Goal: Information Seeking & Learning: Learn about a topic

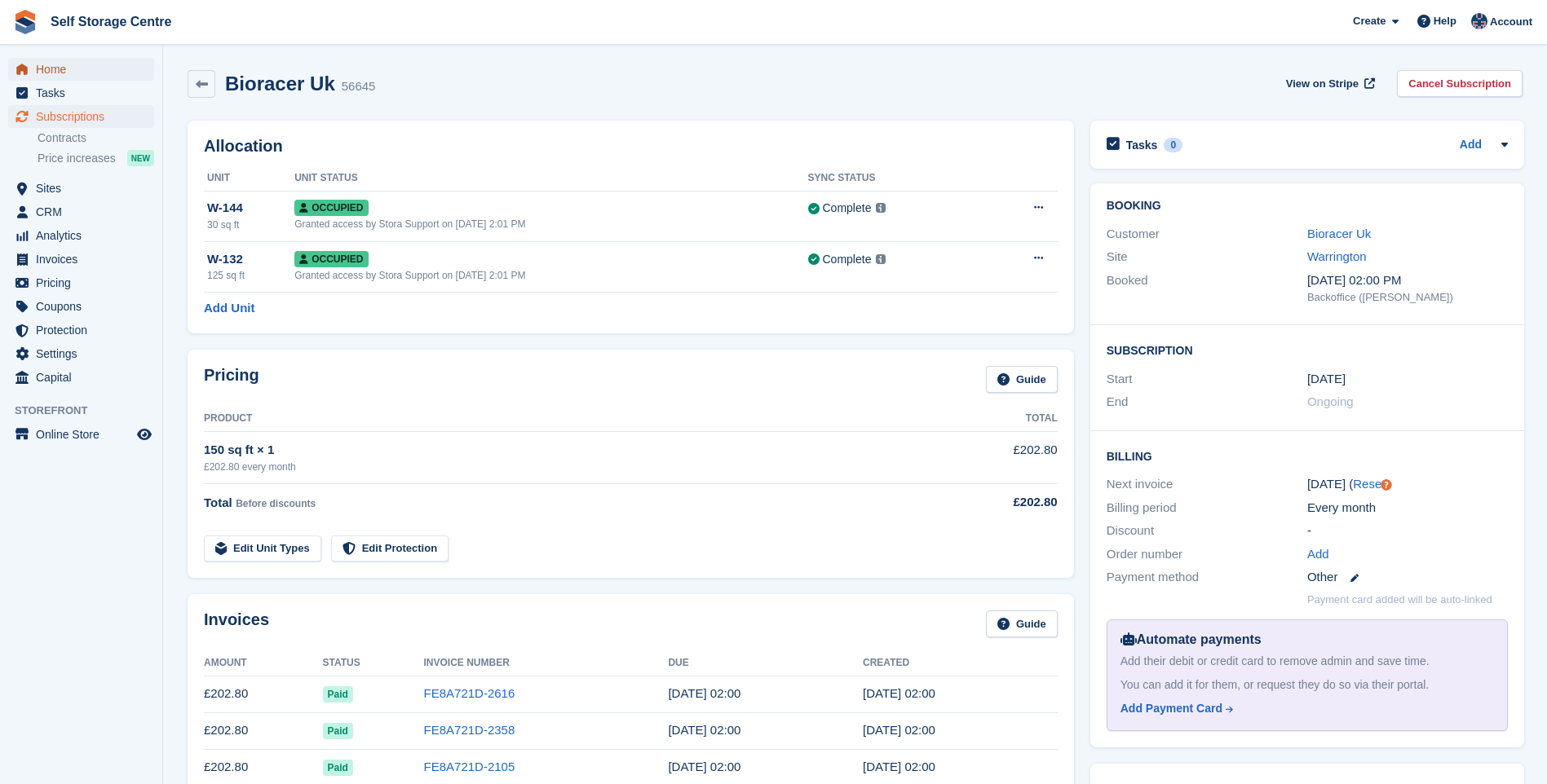
click at [49, 72] on span "Home" at bounding box center [84, 69] width 98 height 23
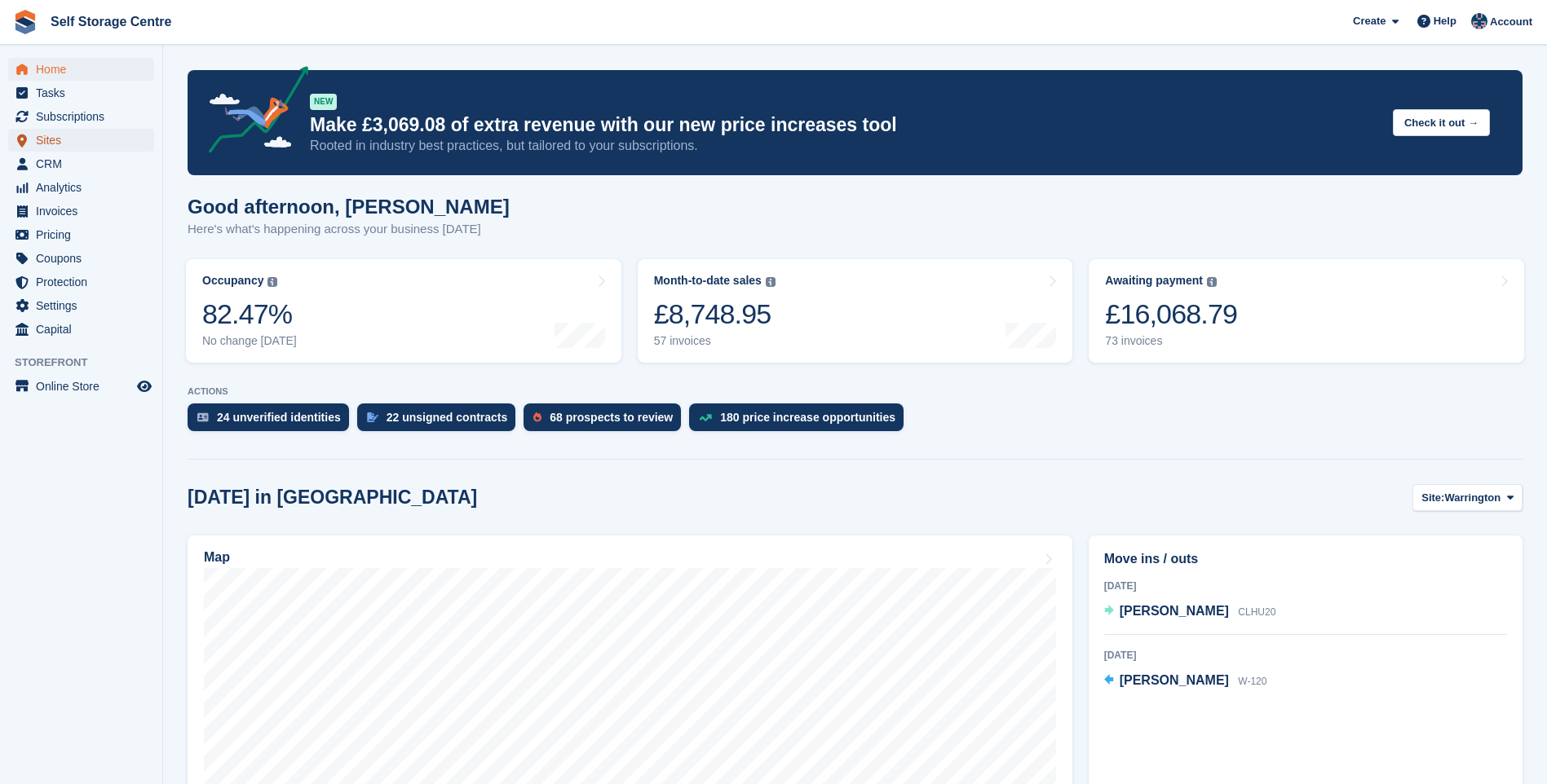
click at [56, 140] on span "Sites" at bounding box center [84, 140] width 98 height 23
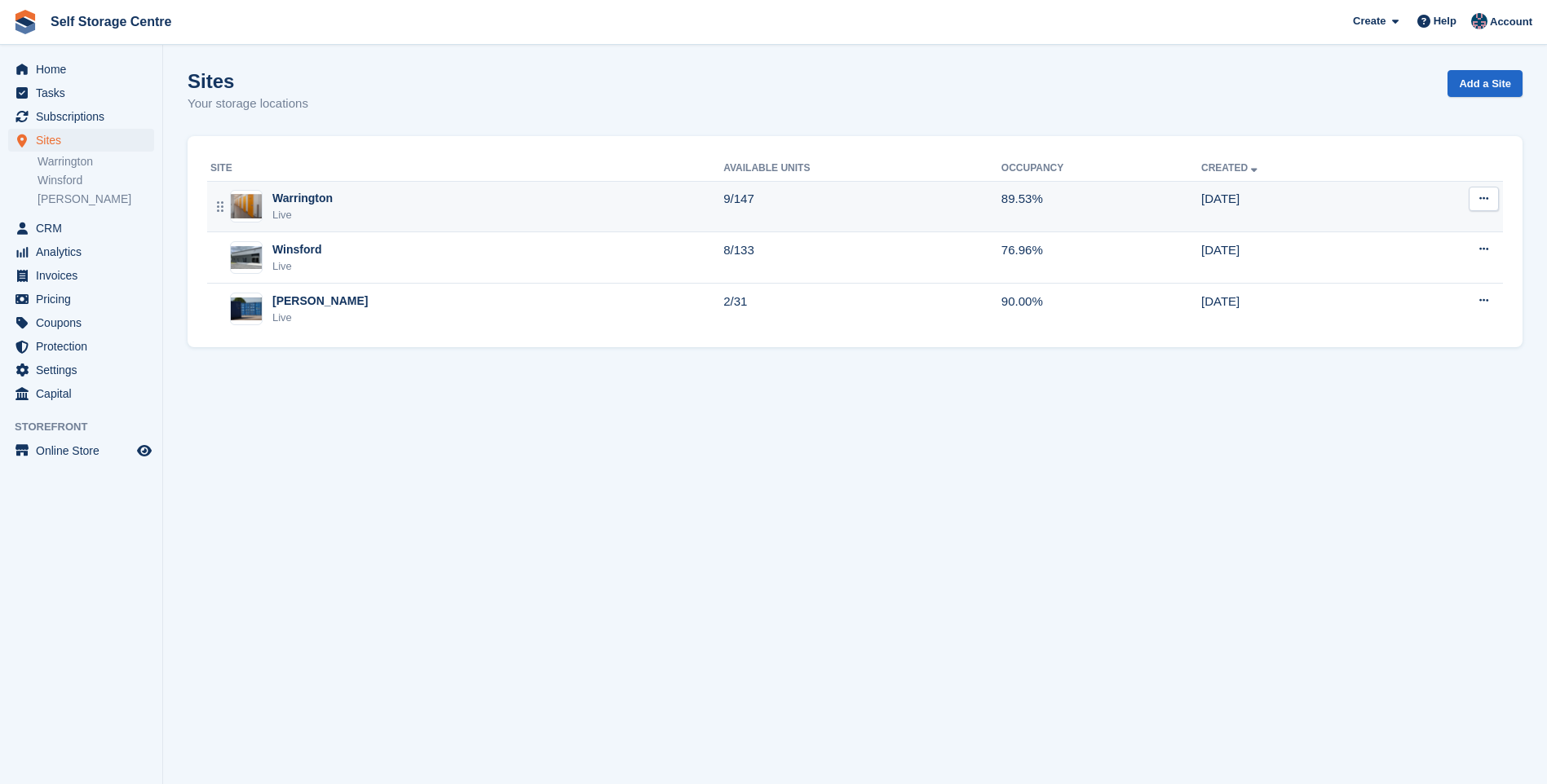
click at [317, 193] on div "Warrington" at bounding box center [303, 199] width 60 height 17
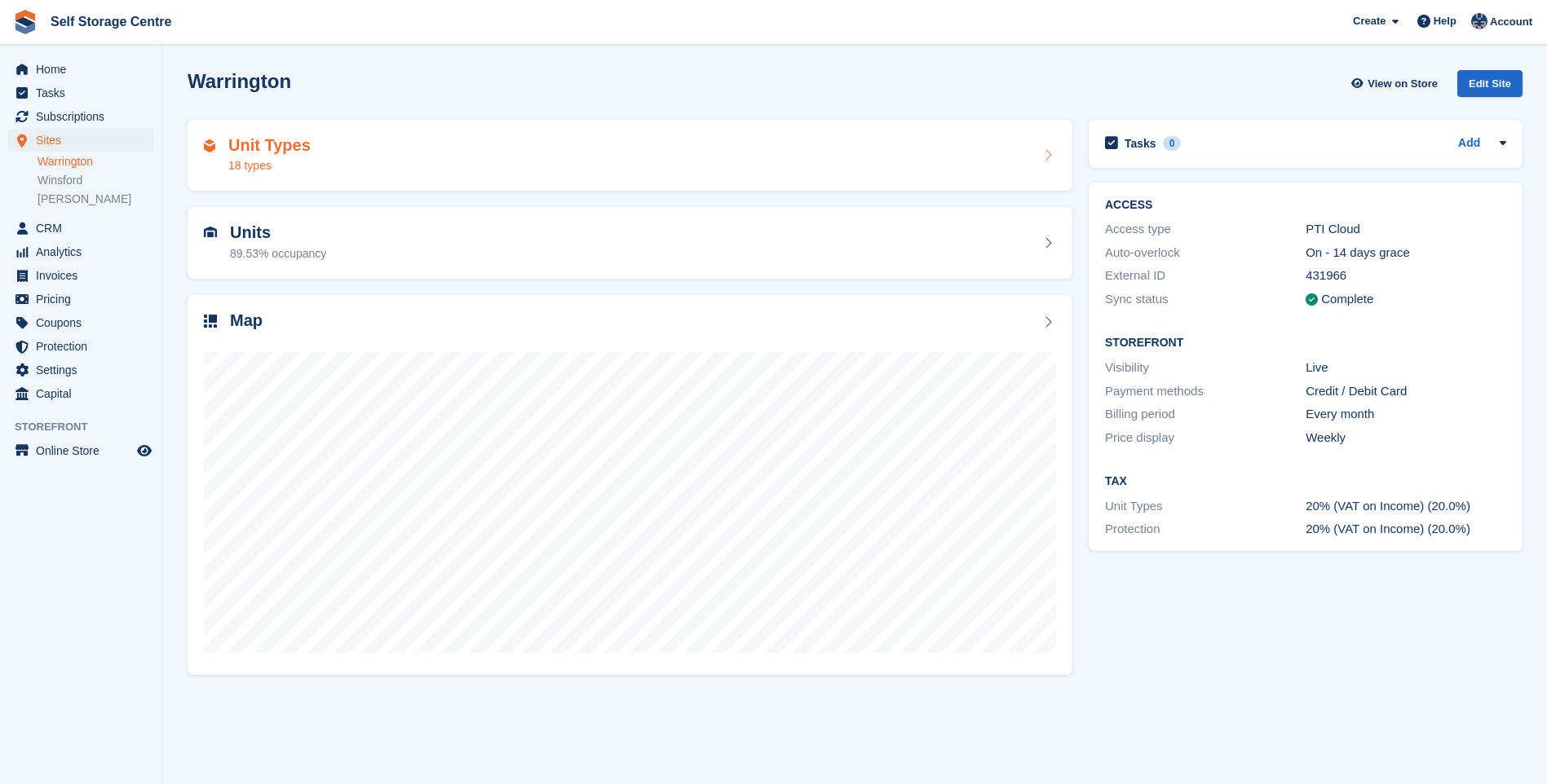
click at [398, 161] on div "Unit Types 18 types" at bounding box center [630, 156] width 852 height 39
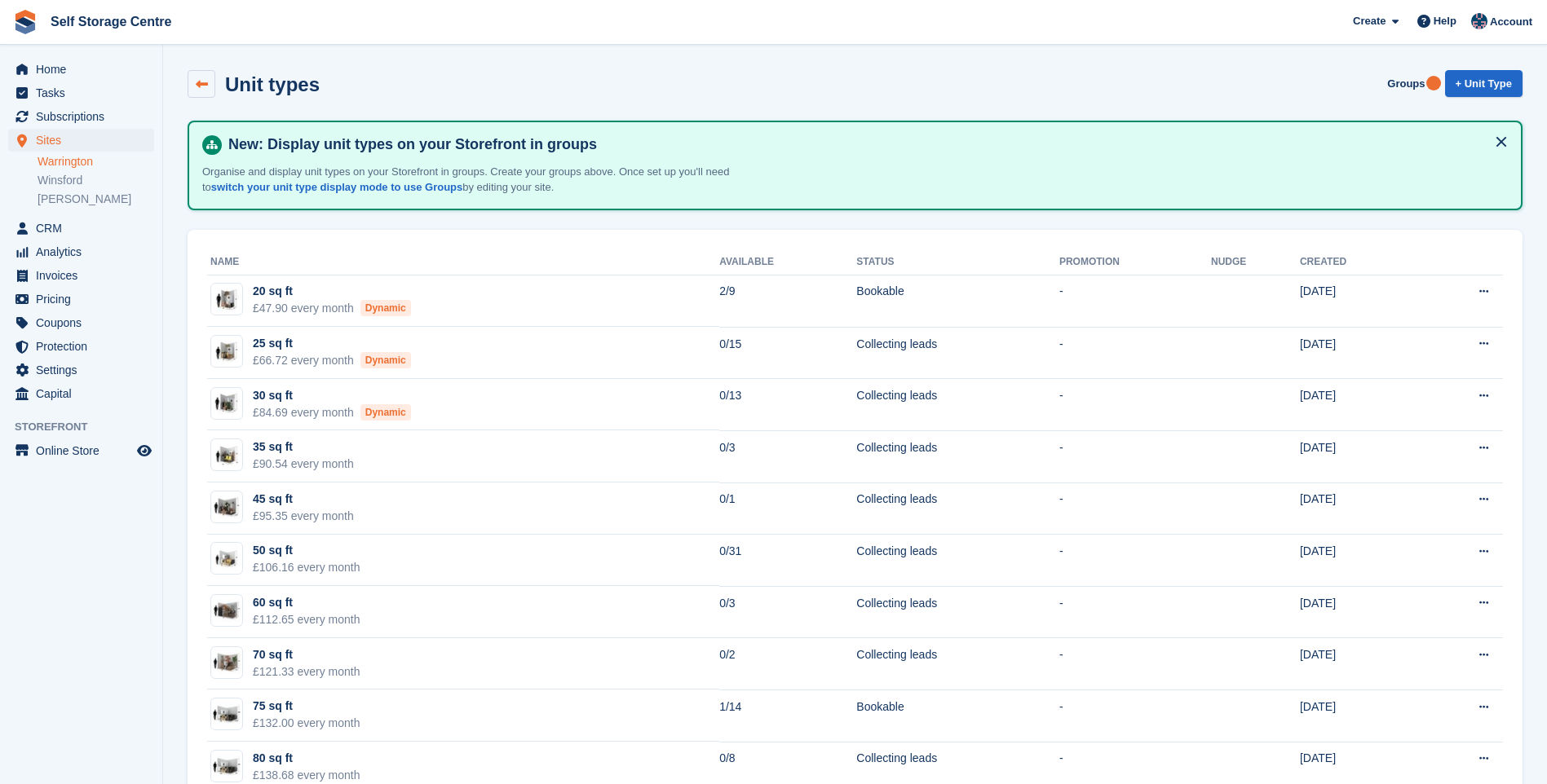
click at [191, 81] on link at bounding box center [201, 84] width 27 height 27
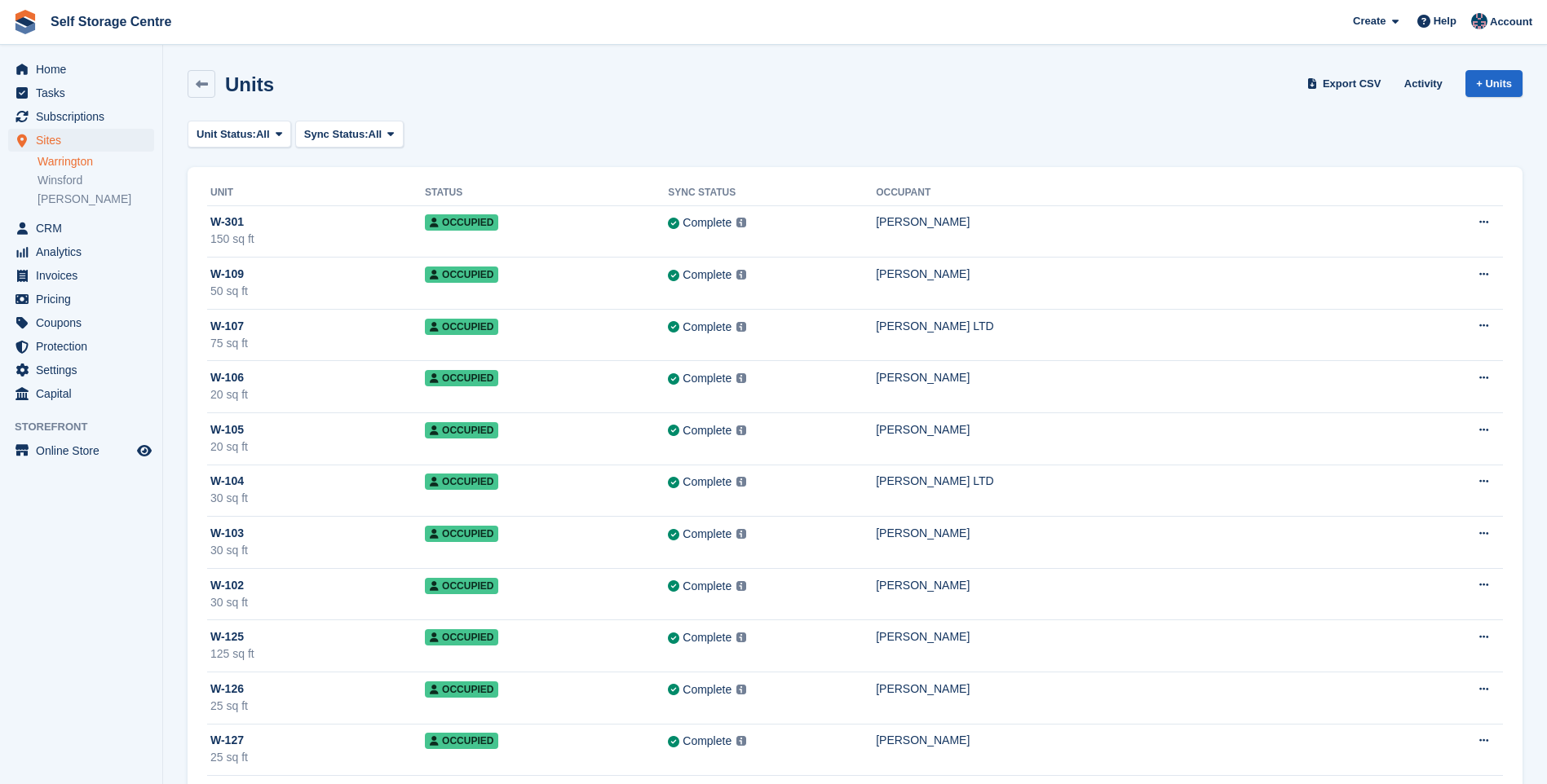
click at [90, 160] on link "Warrington" at bounding box center [95, 161] width 116 height 16
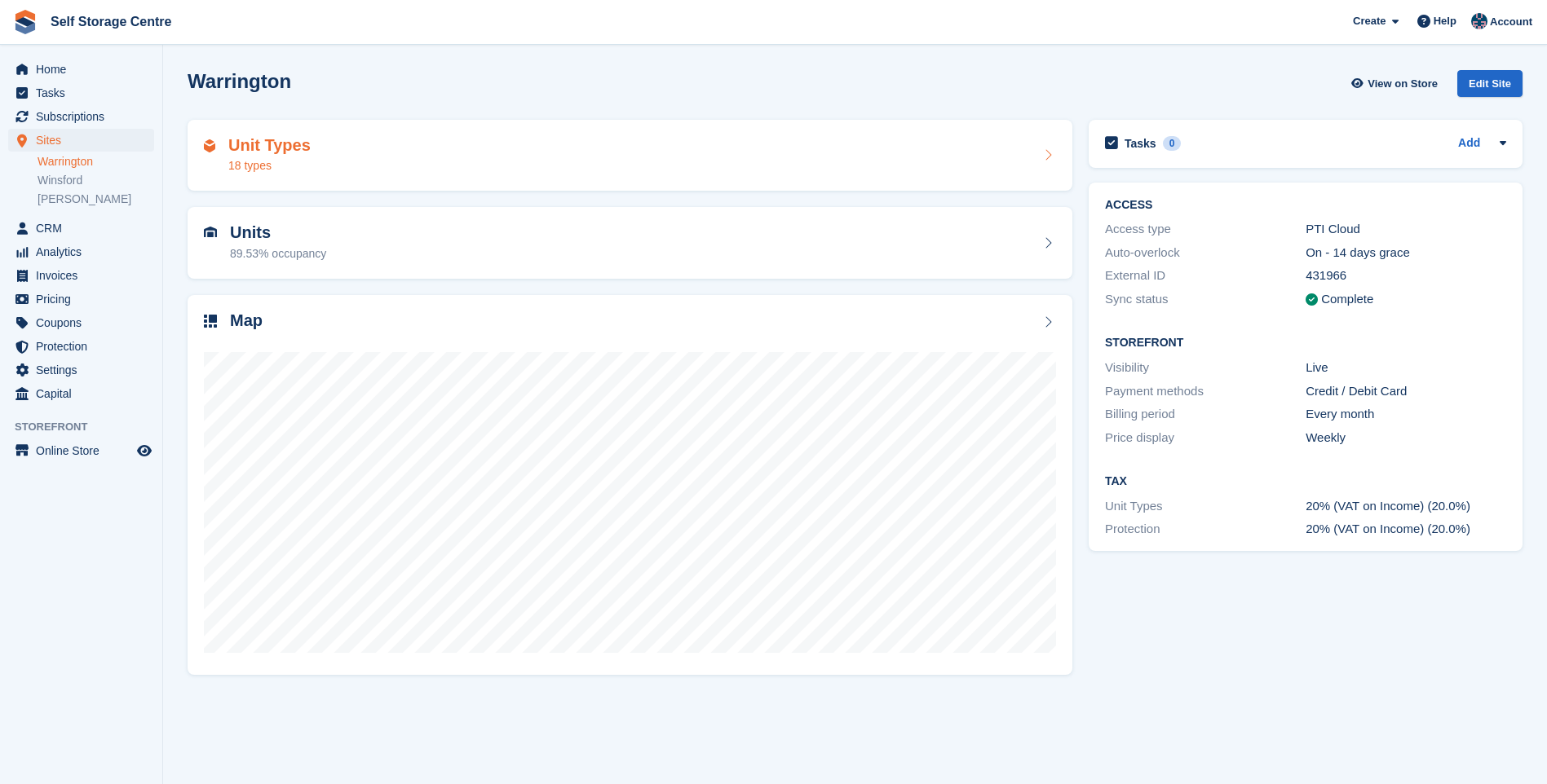
click at [387, 145] on div "Unit Types 18 types" at bounding box center [630, 156] width 852 height 39
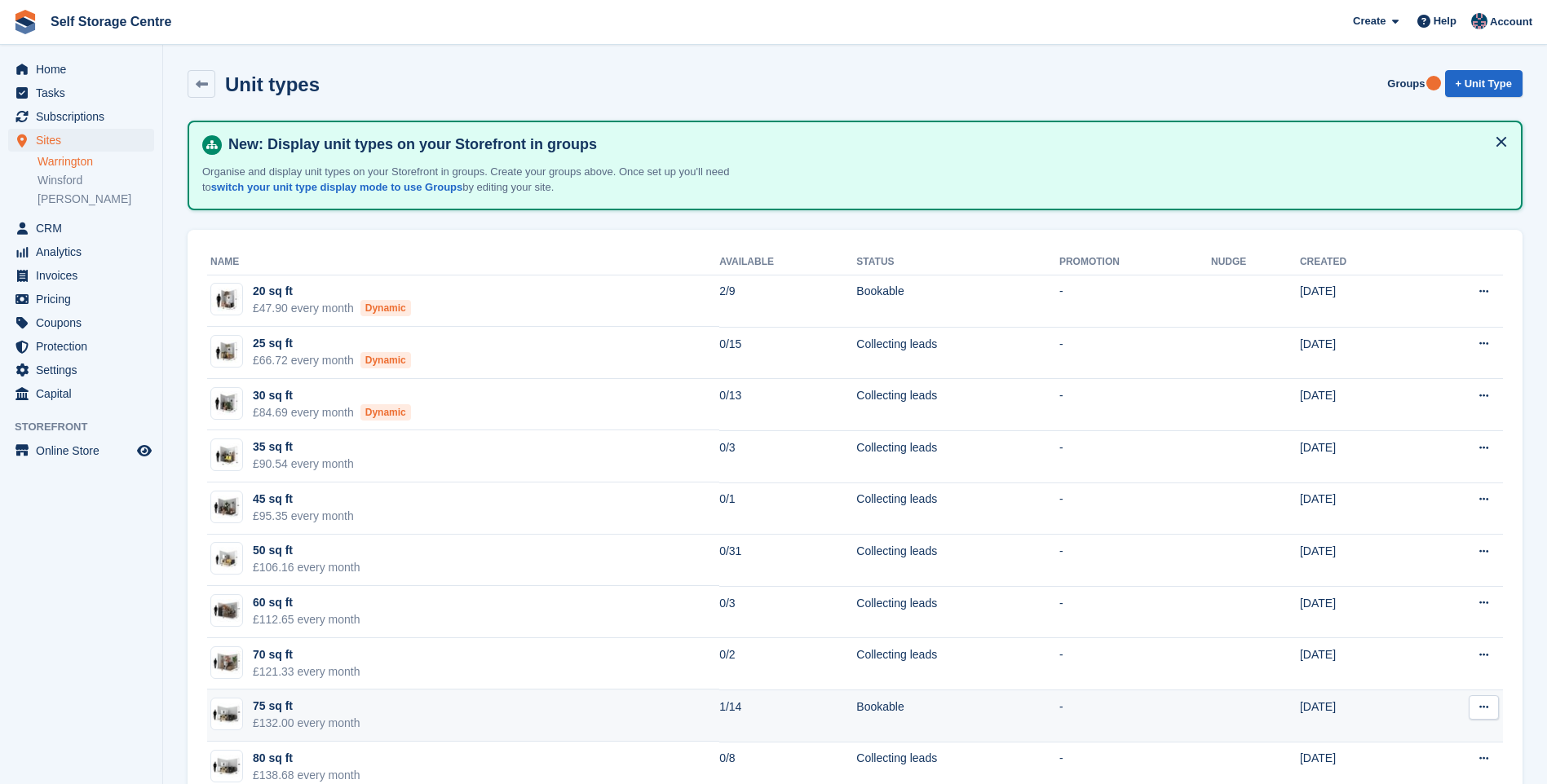
click at [430, 708] on td "75 sq ft £132.00 every month" at bounding box center [462, 715] width 512 height 52
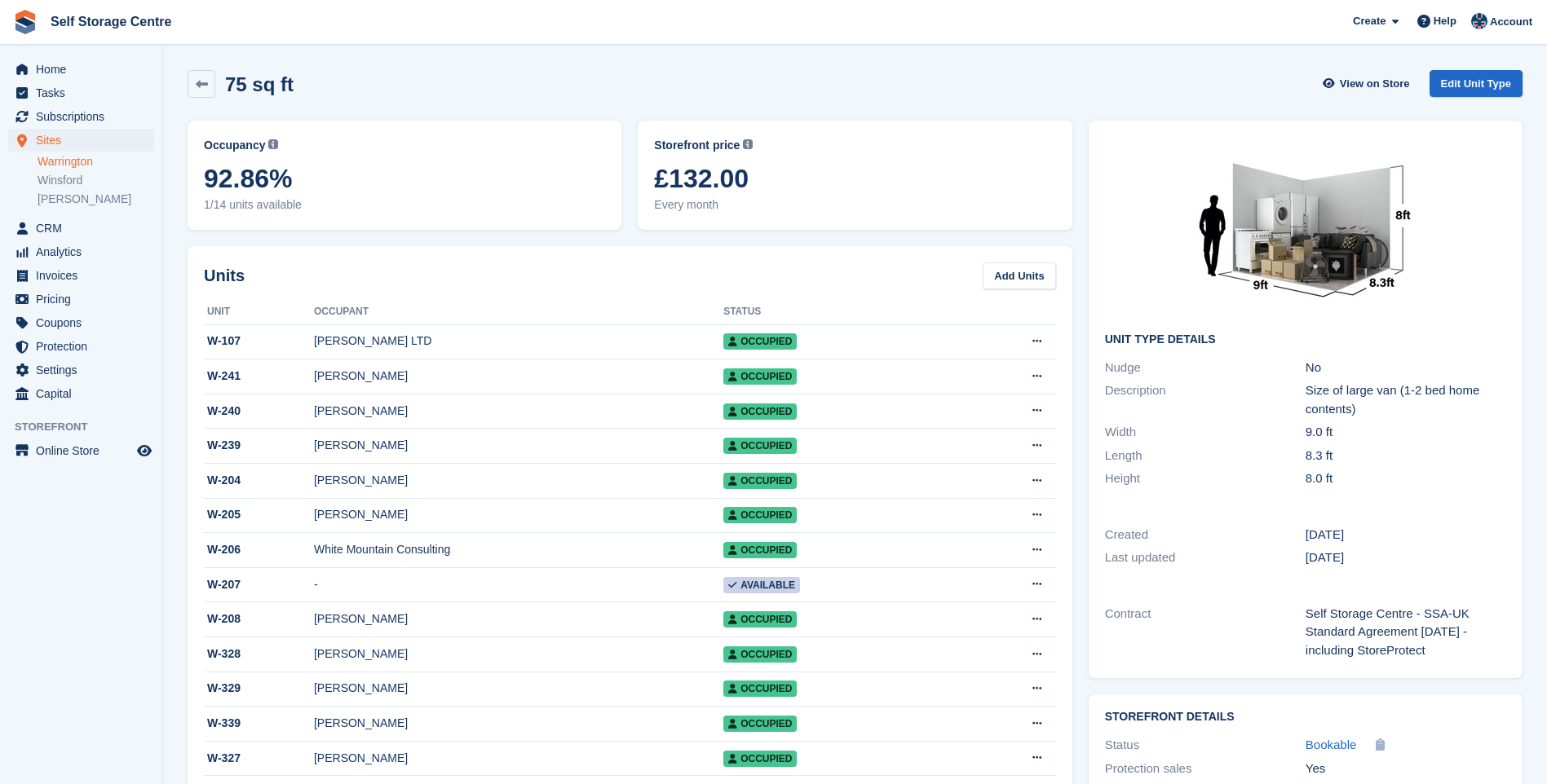
click at [90, 156] on link "Warrington" at bounding box center [95, 161] width 116 height 16
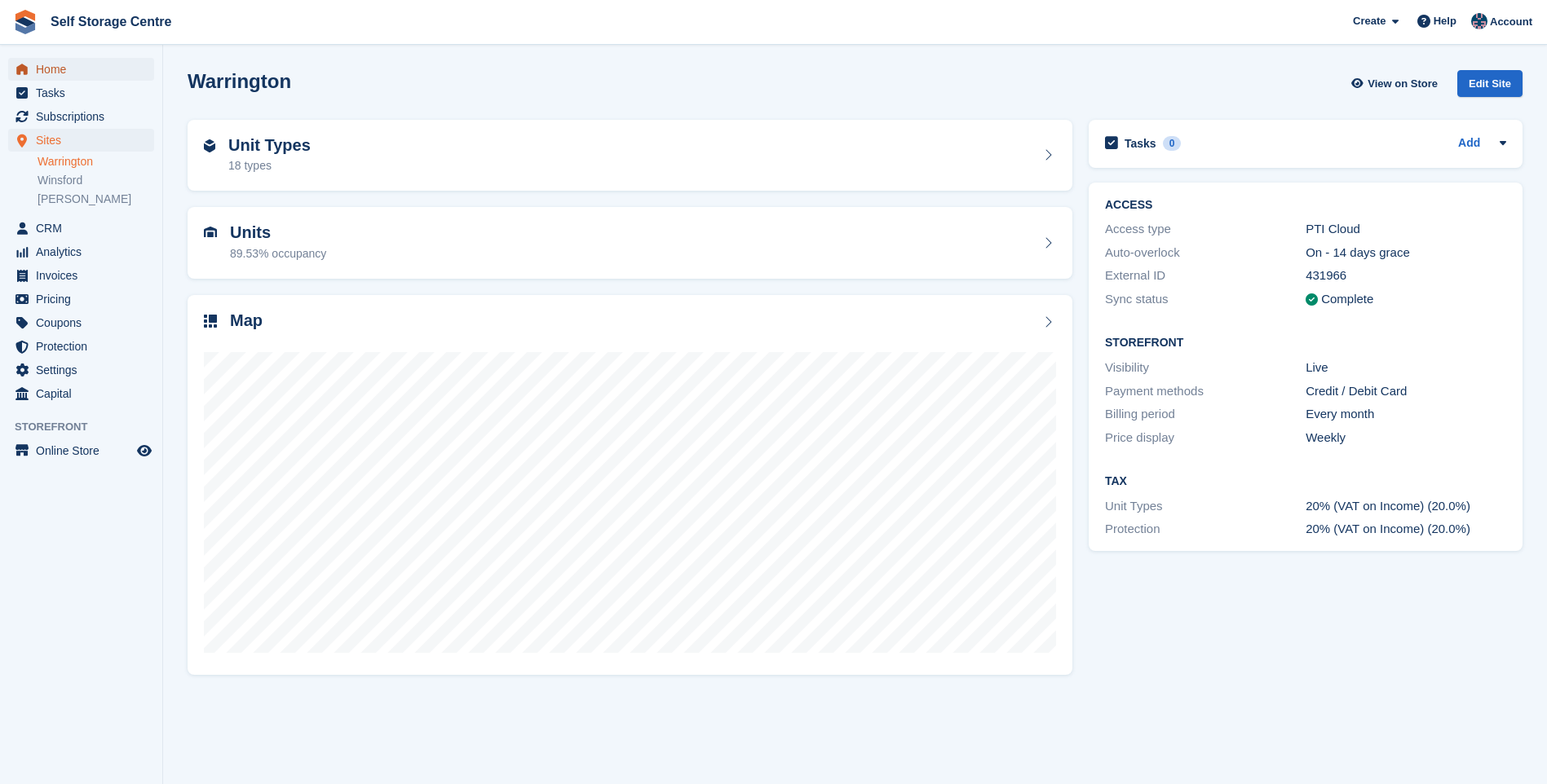
click at [76, 70] on span "Home" at bounding box center [84, 69] width 98 height 23
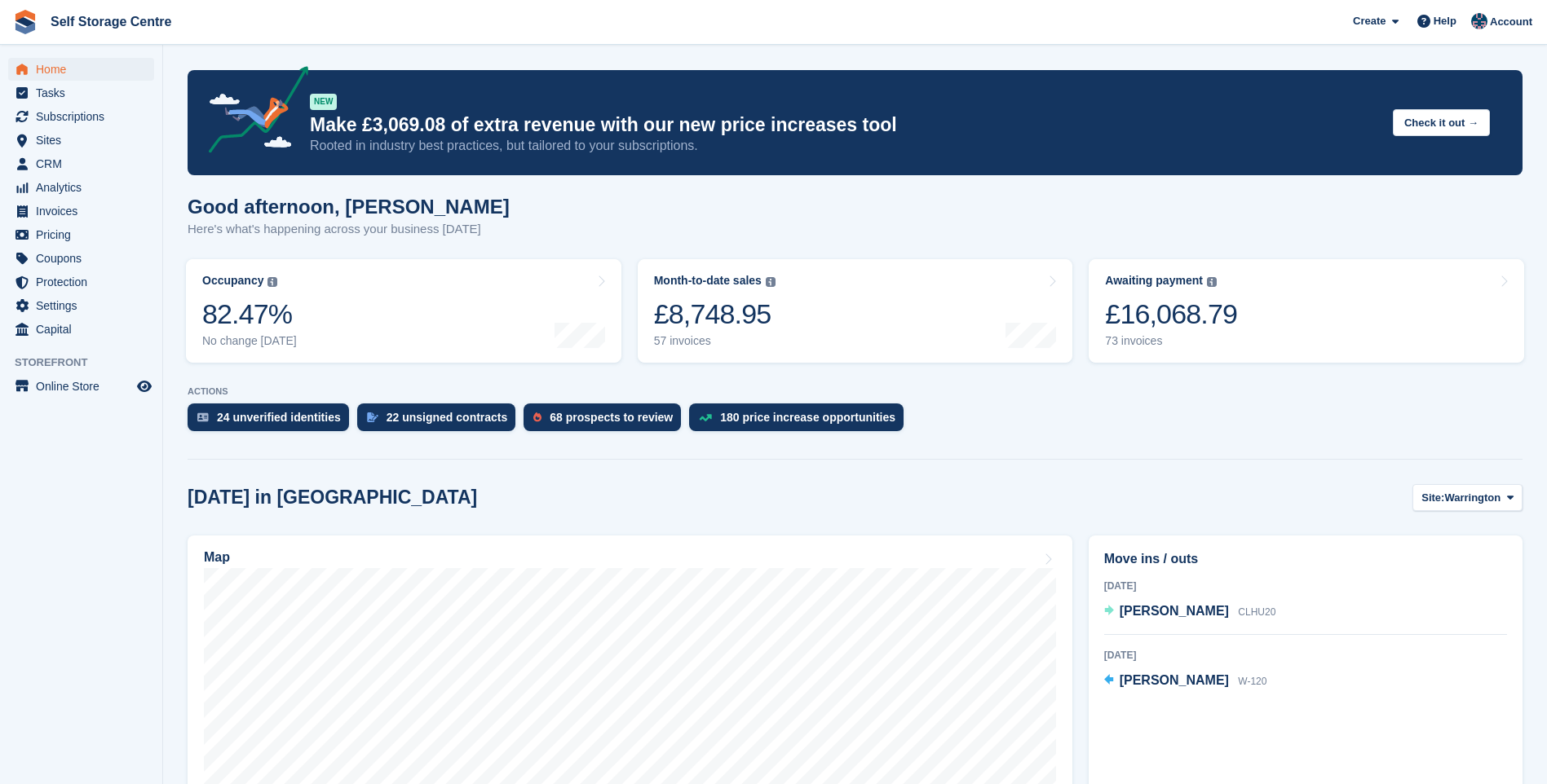
scroll to position [244, 0]
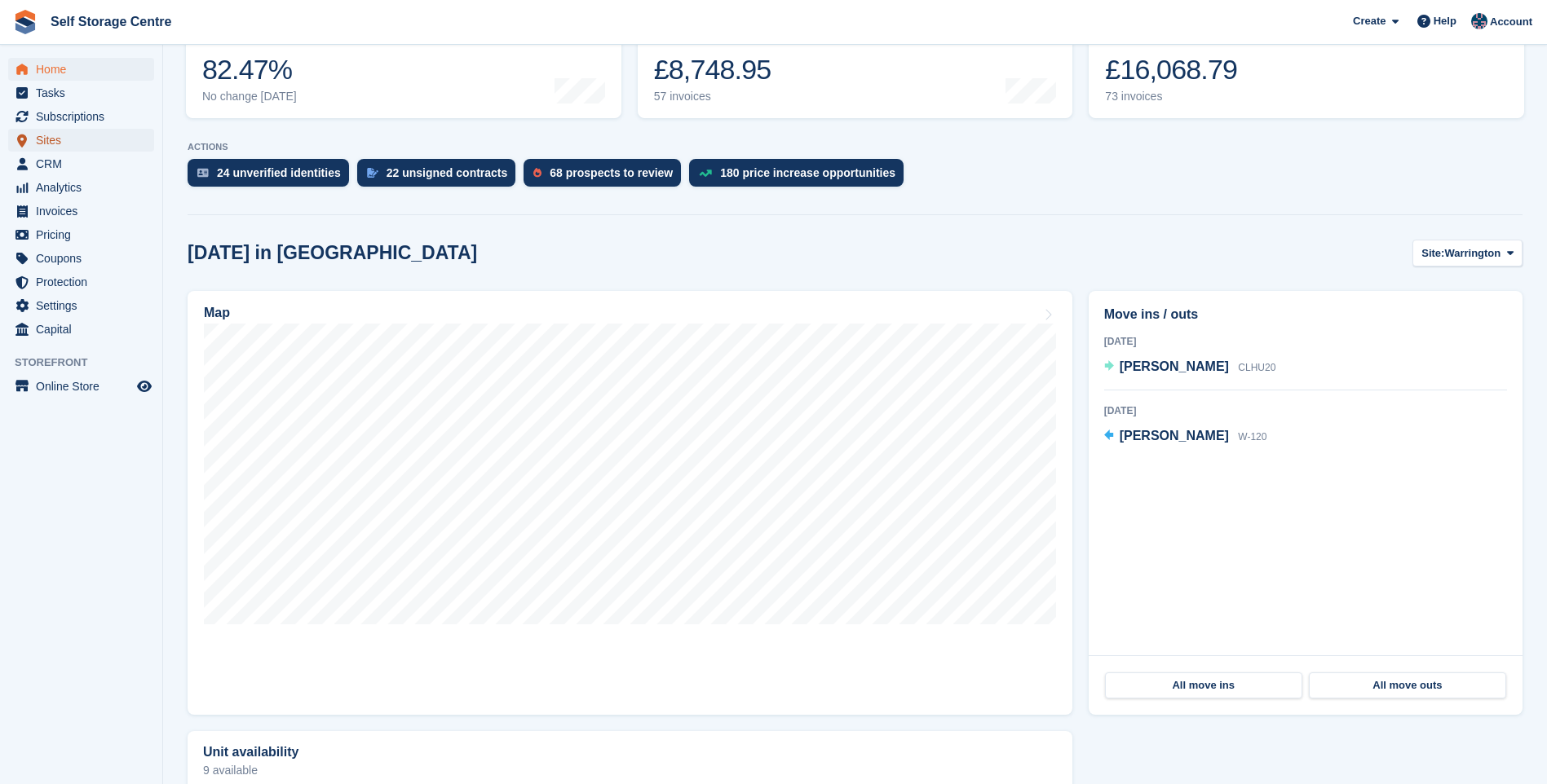
click at [61, 130] on span "Sites" at bounding box center [84, 140] width 98 height 23
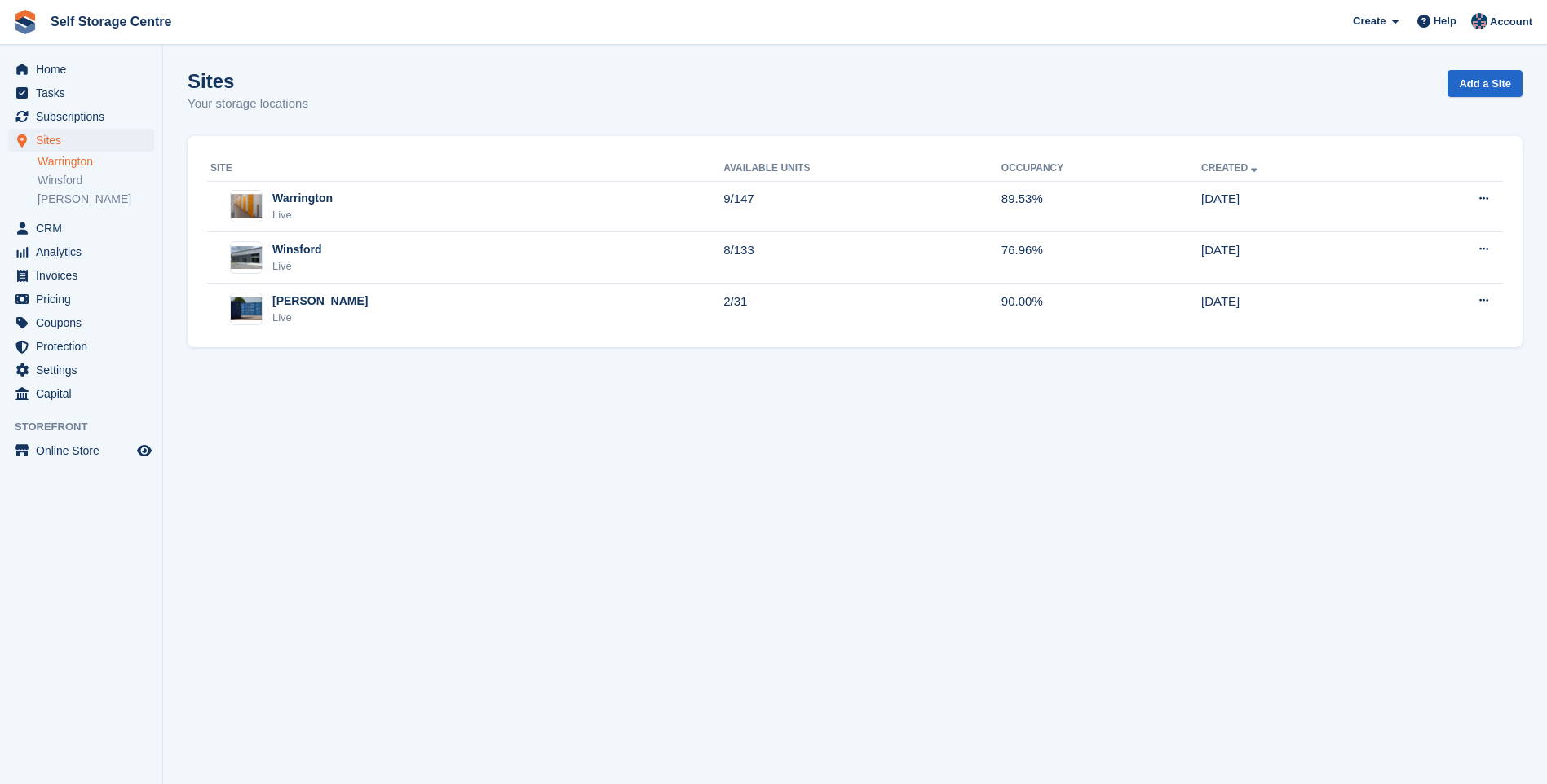
click at [88, 163] on link "Warrington" at bounding box center [95, 161] width 116 height 16
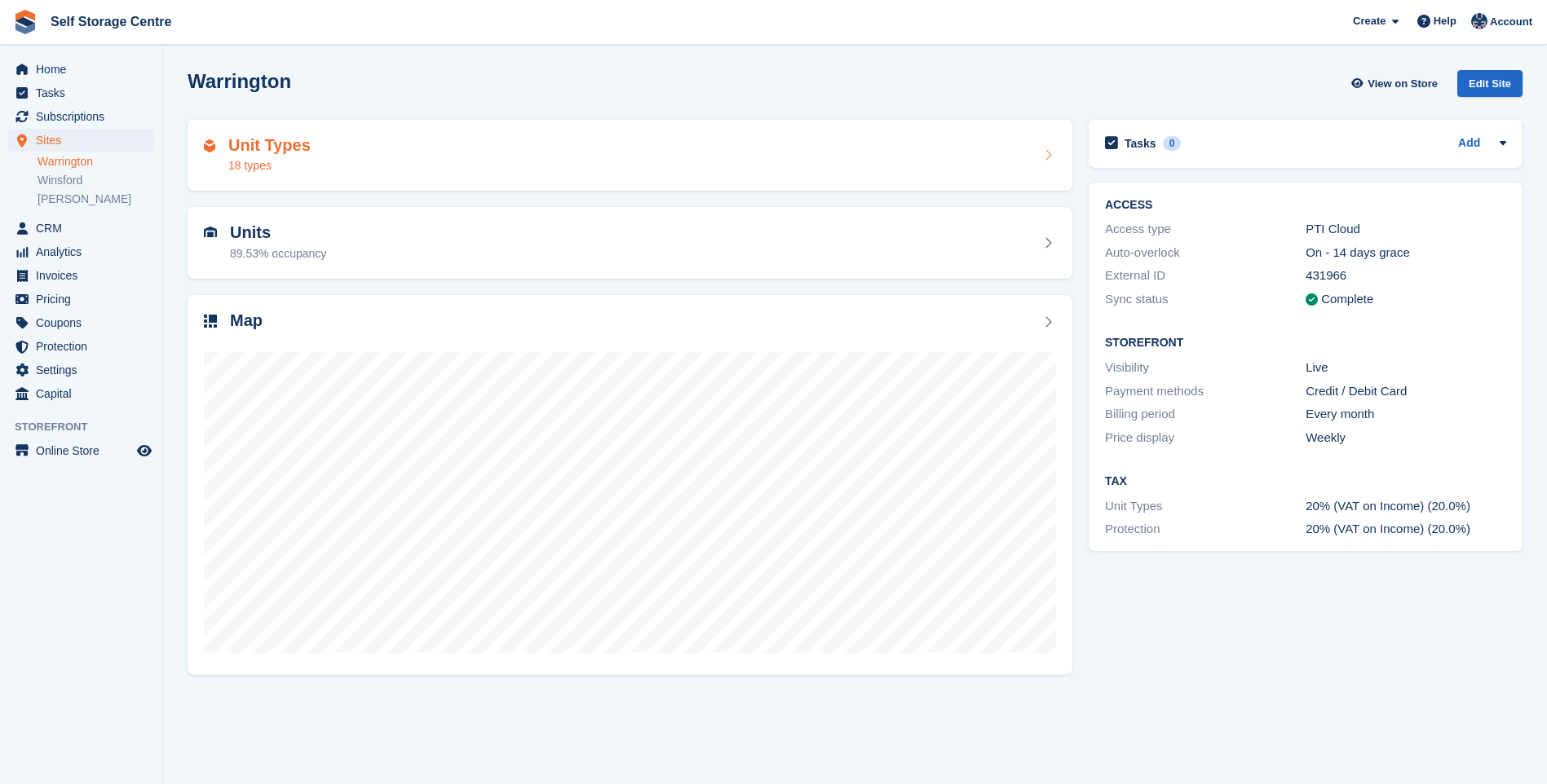
click at [389, 161] on div "Unit Types 18 types" at bounding box center [630, 156] width 852 height 39
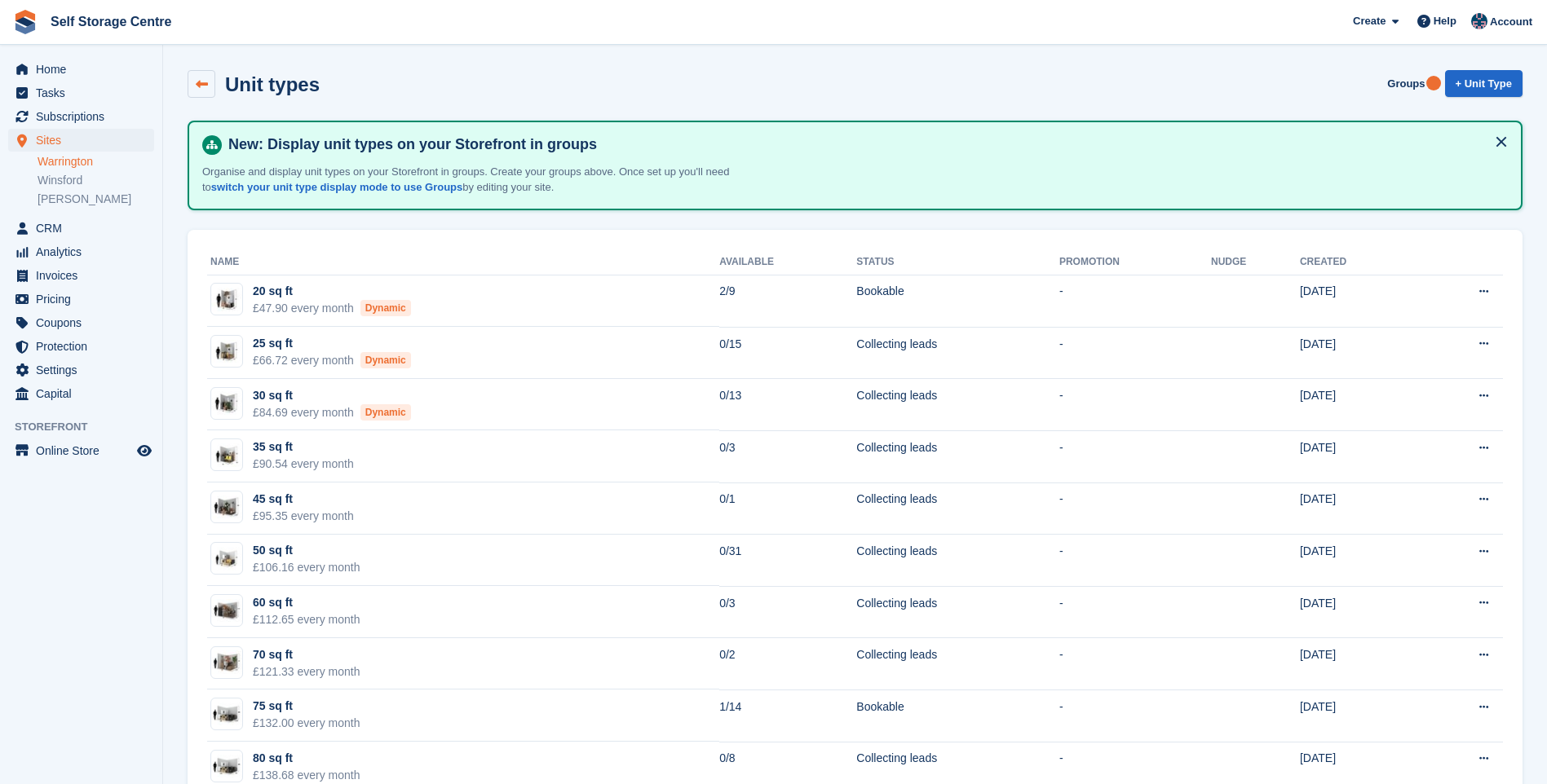
click at [206, 81] on icon at bounding box center [201, 84] width 12 height 12
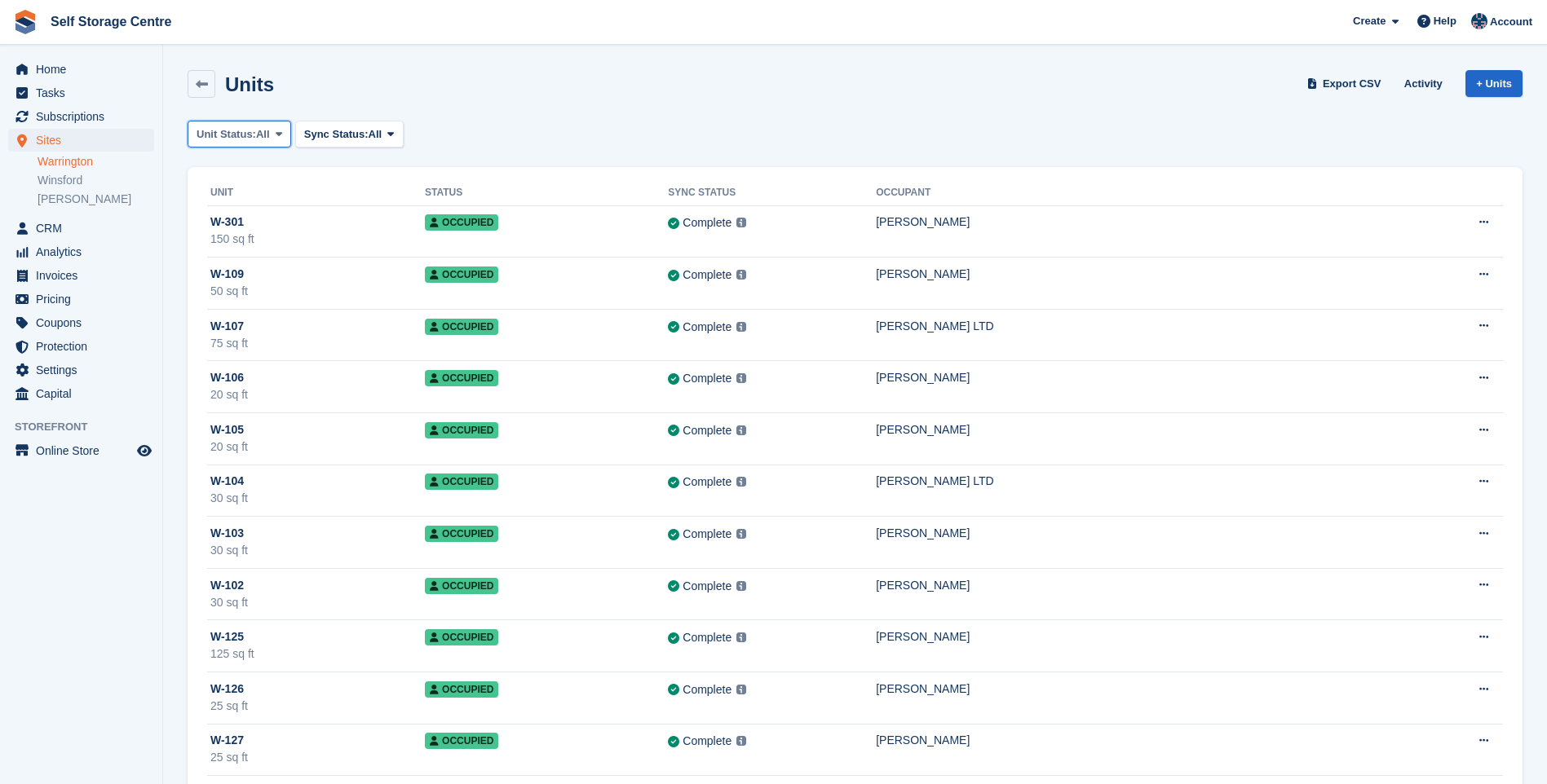
click at [265, 131] on span "All" at bounding box center [263, 134] width 14 height 16
click at [257, 199] on link "Available" at bounding box center [265, 202] width 142 height 29
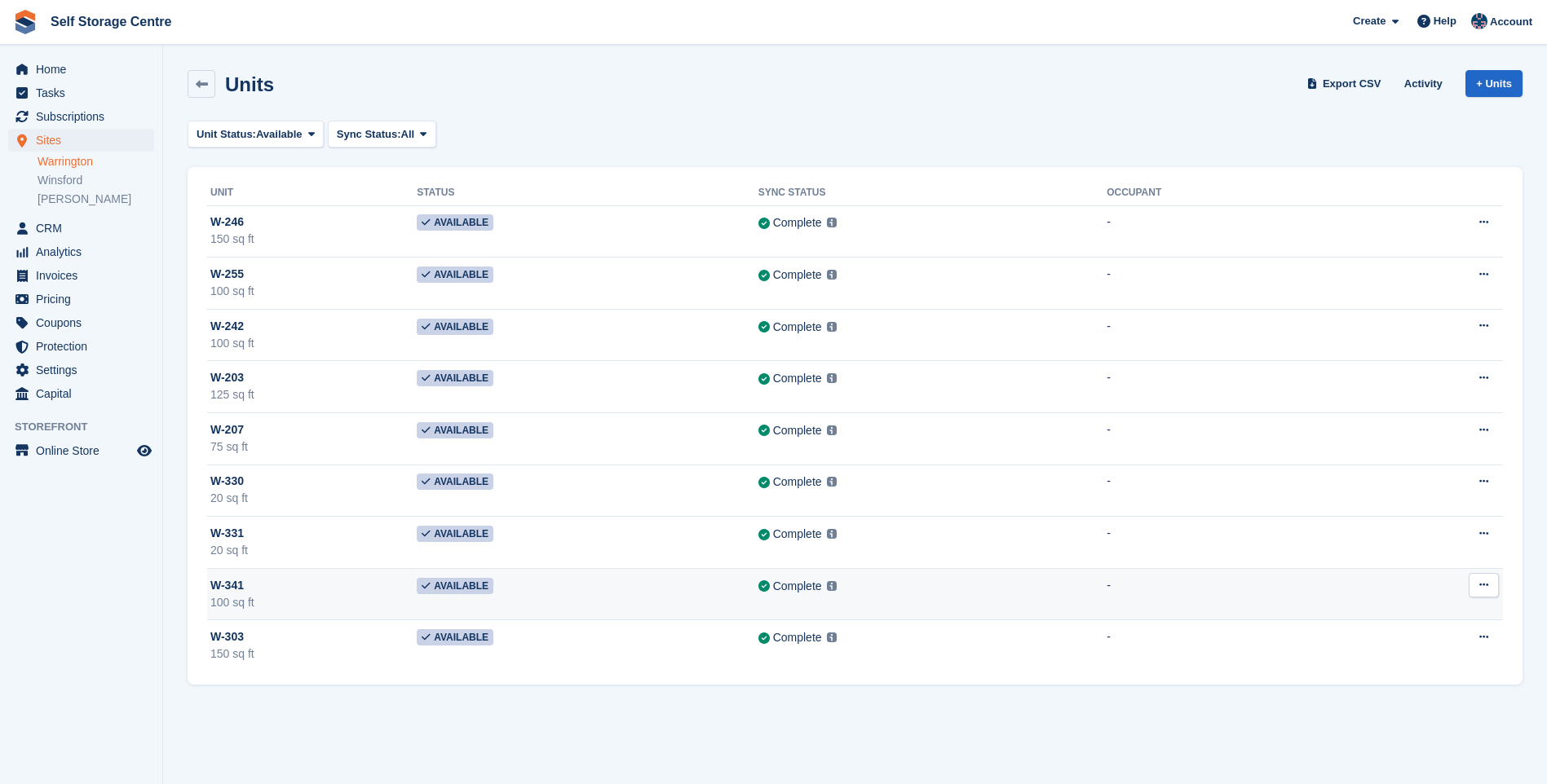
click at [328, 585] on div "W-341" at bounding box center [313, 585] width 206 height 17
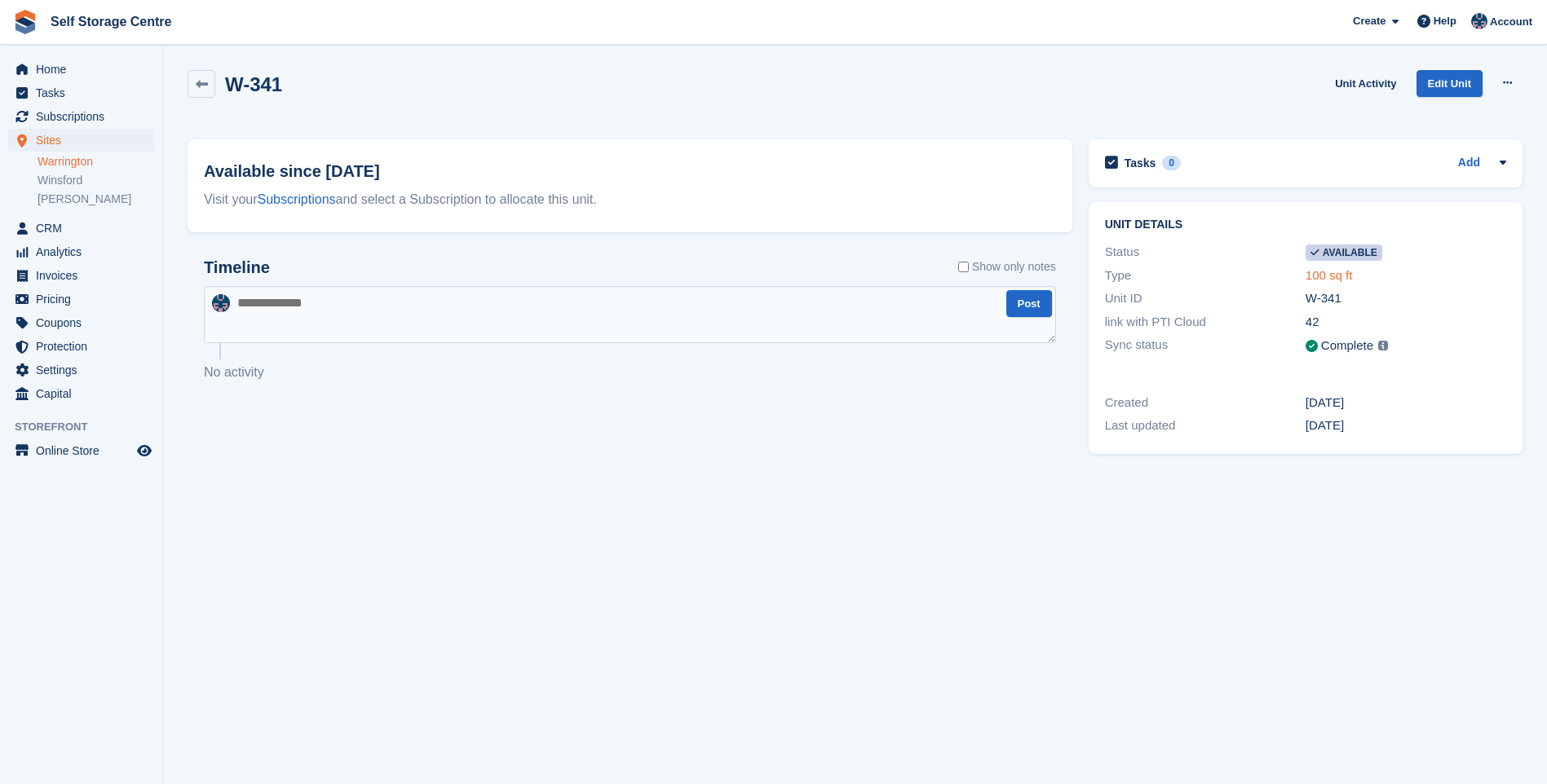
click at [1342, 273] on link "100 sq ft" at bounding box center [1329, 274] width 48 height 14
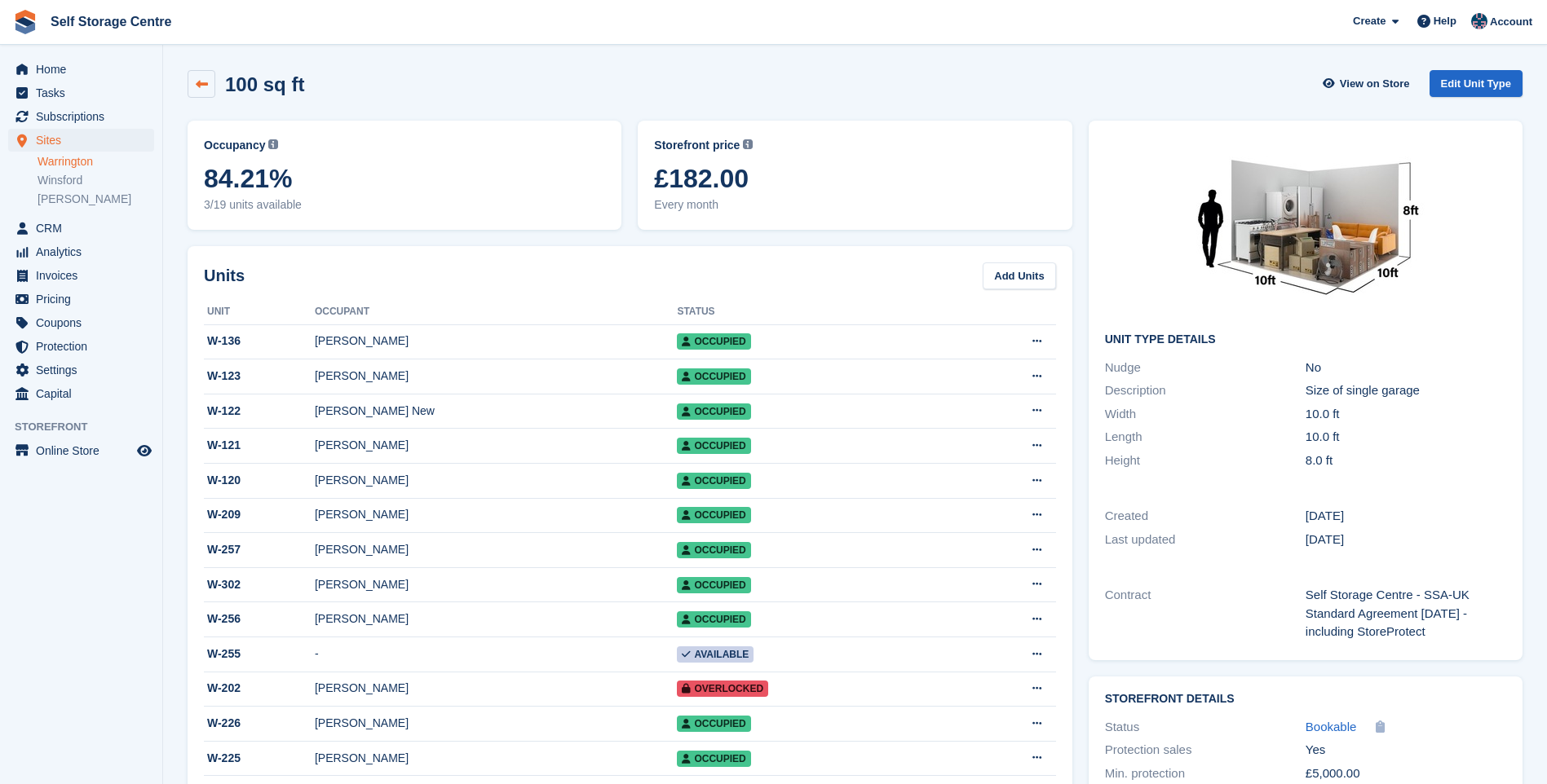
click at [200, 85] on icon at bounding box center [201, 84] width 12 height 12
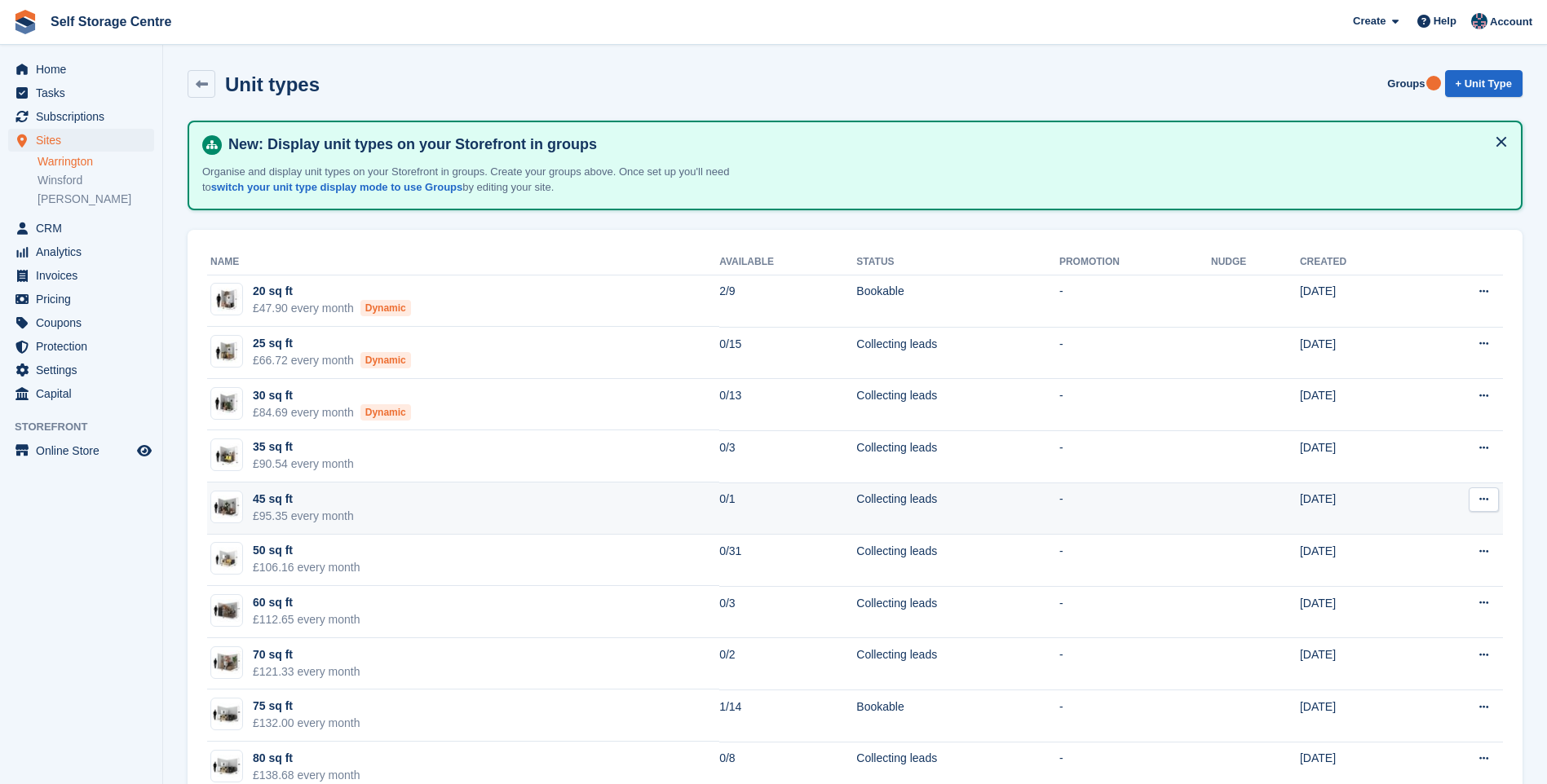
scroll to position [326, 0]
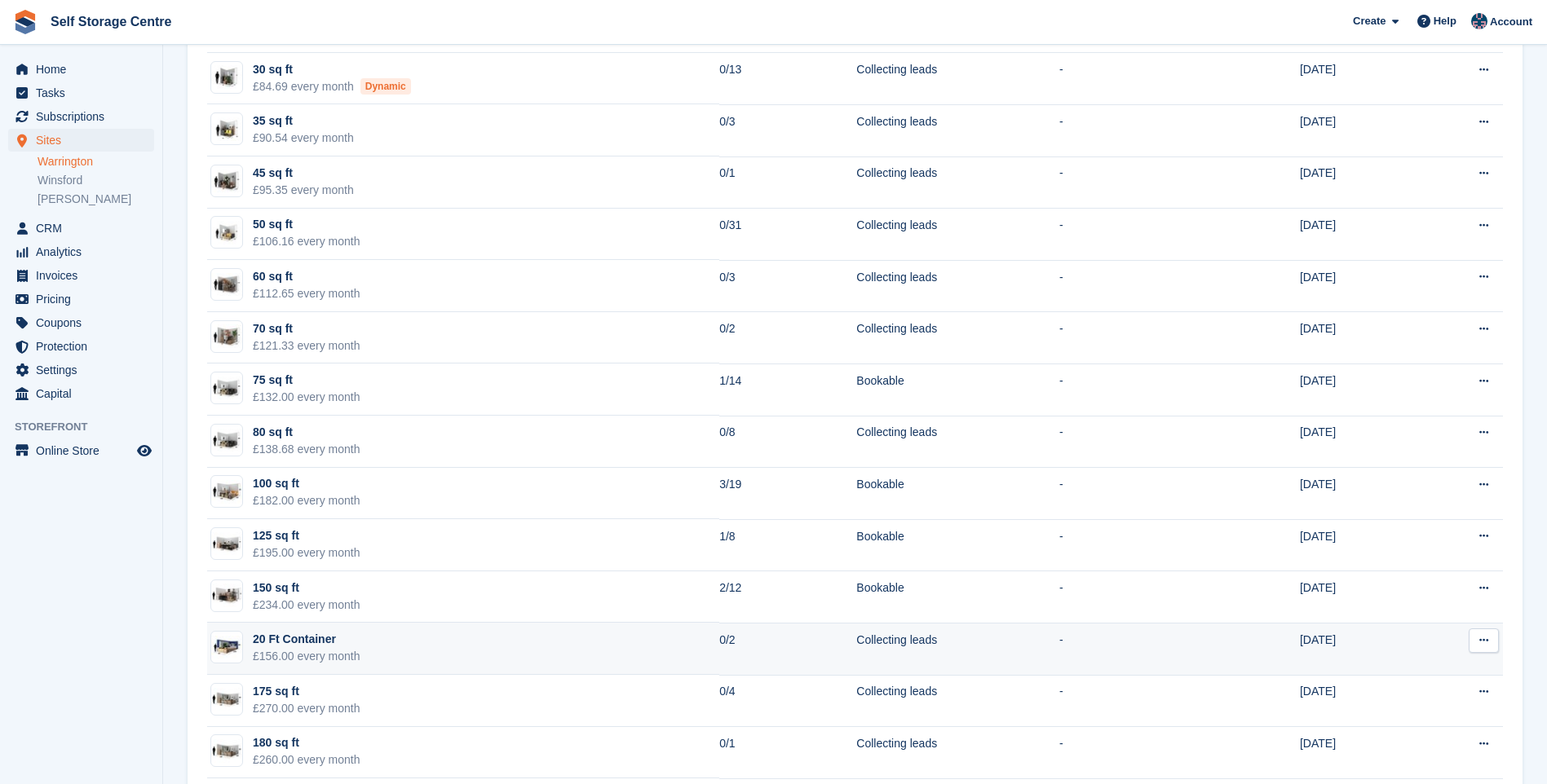
click at [420, 651] on td "20 Ft Container £156.00 every month" at bounding box center [462, 649] width 512 height 52
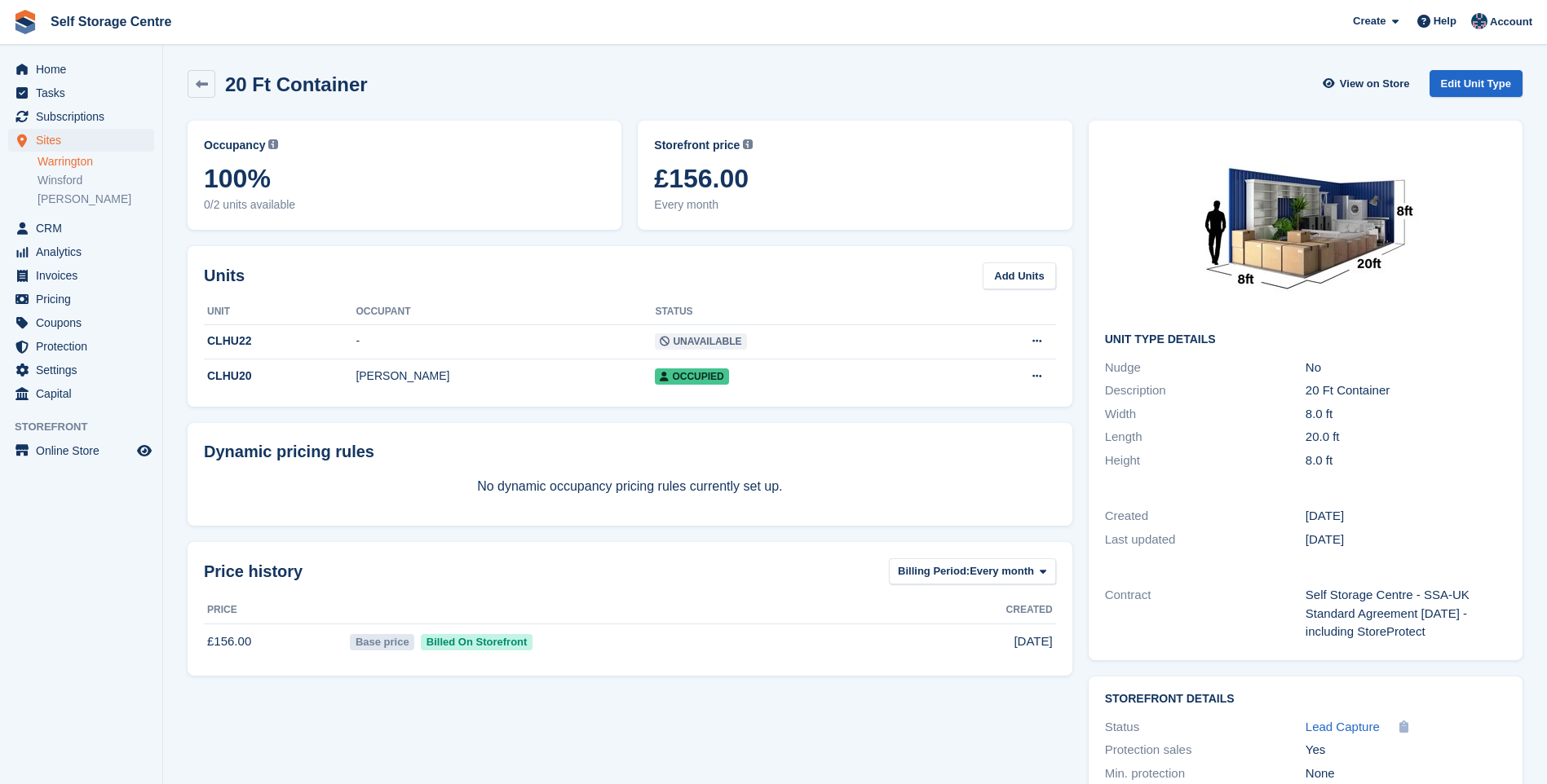
click at [70, 161] on link "Warrington" at bounding box center [95, 161] width 116 height 16
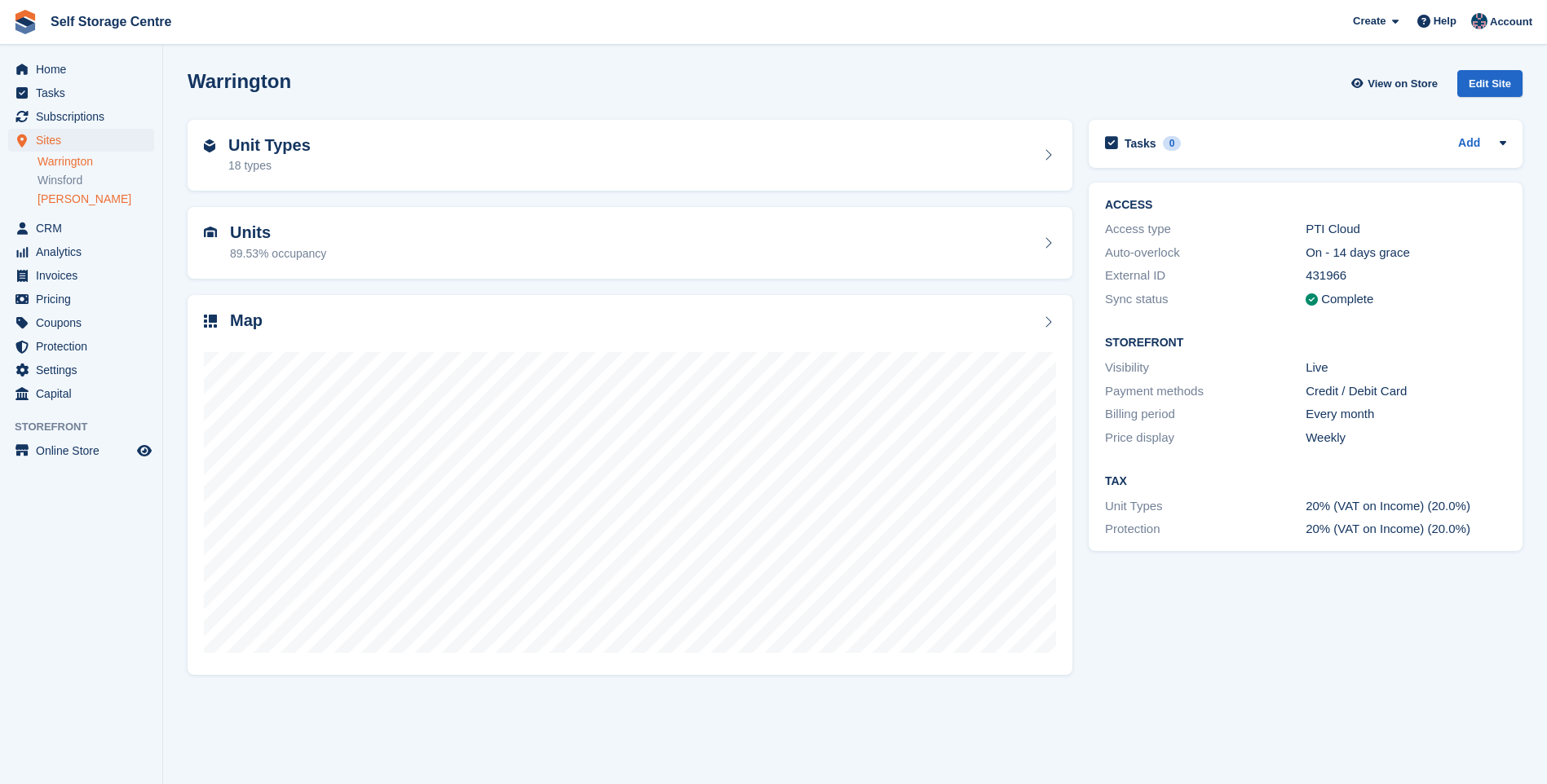
click at [53, 204] on link "[PERSON_NAME]" at bounding box center [95, 199] width 116 height 16
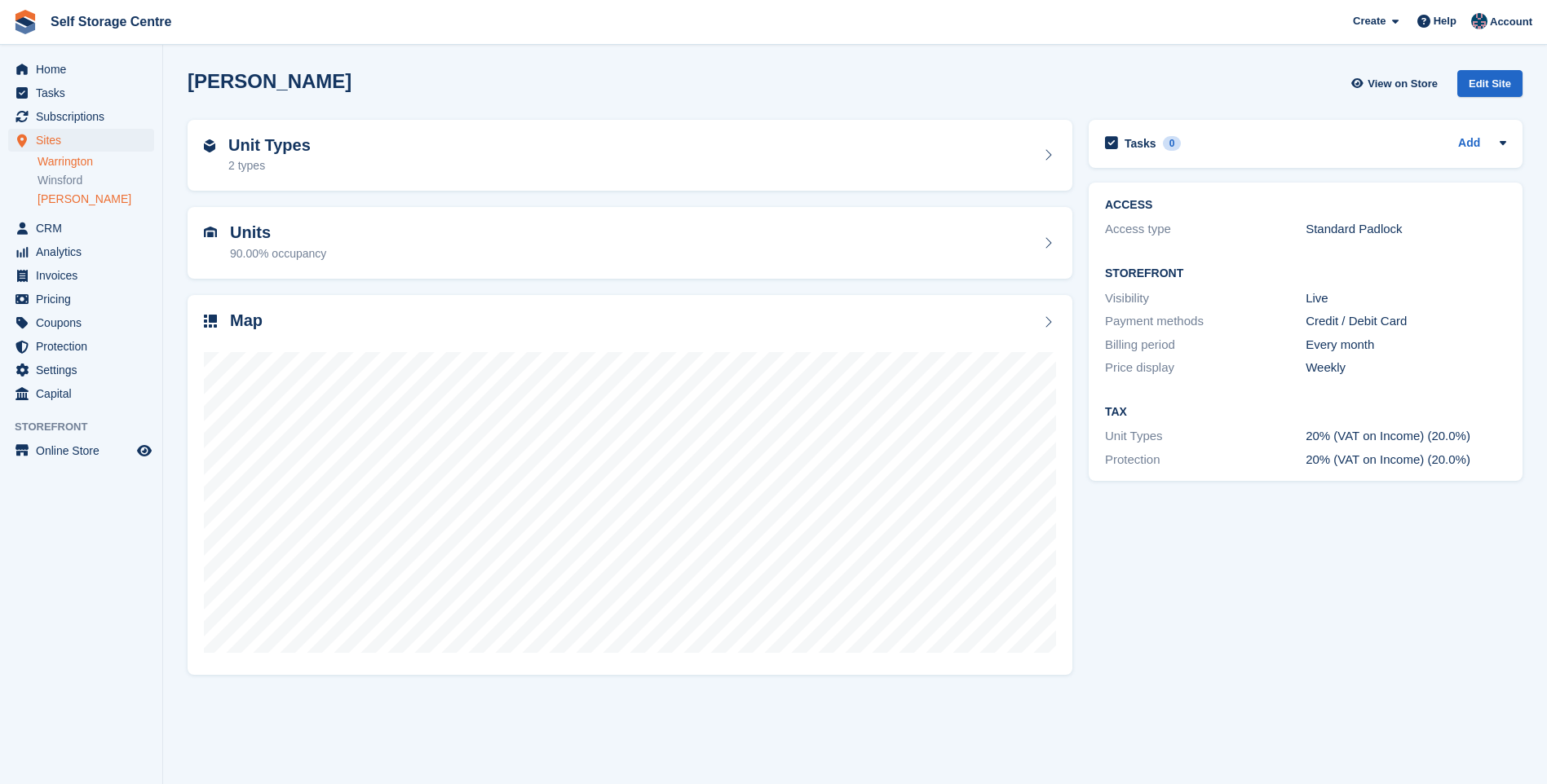
click at [63, 163] on link "Warrington" at bounding box center [95, 161] width 116 height 16
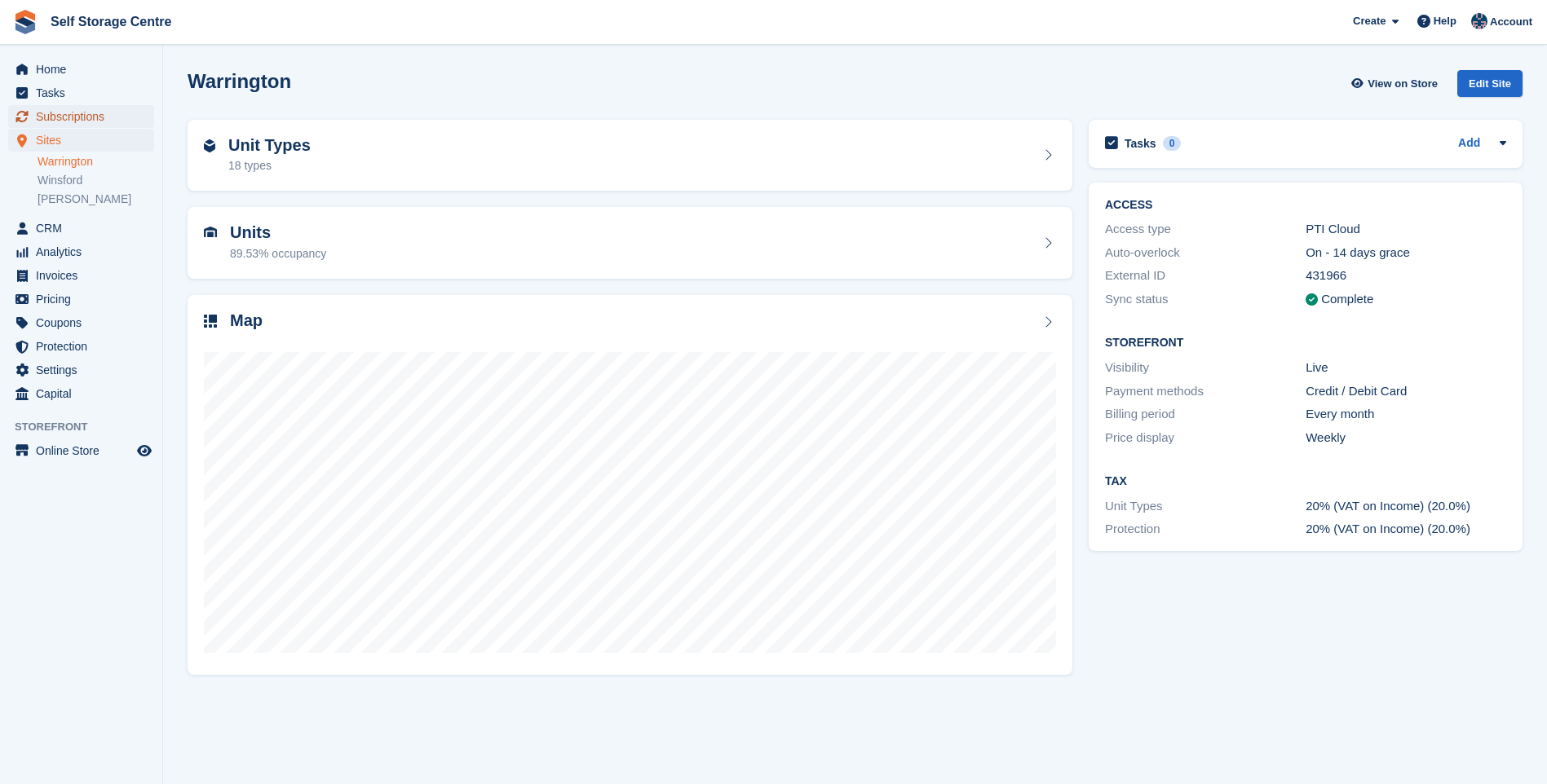
click at [80, 115] on span "Subscriptions" at bounding box center [84, 116] width 98 height 23
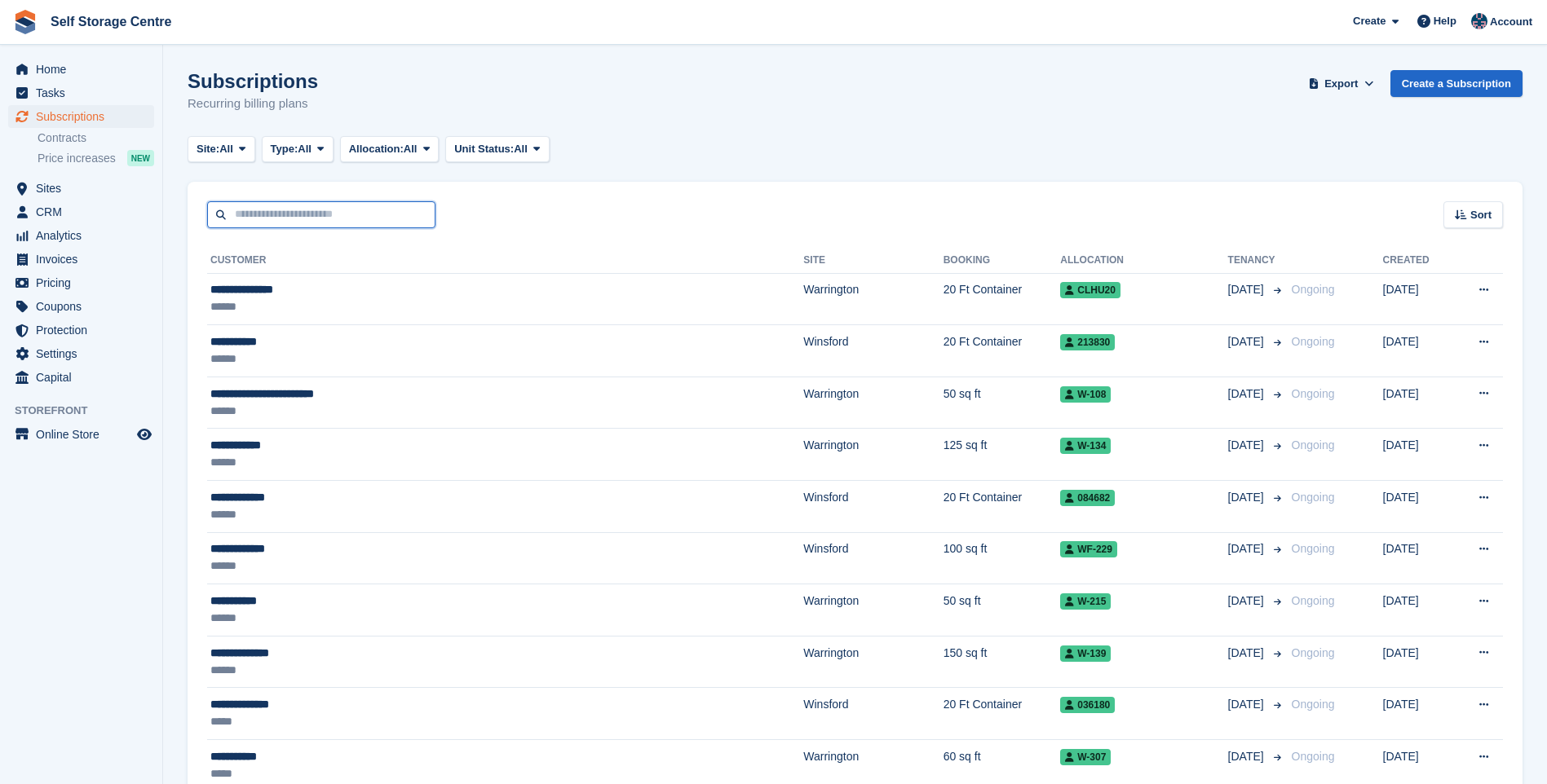
click at [262, 209] on input "text" at bounding box center [320, 214] width 228 height 27
type input "******"
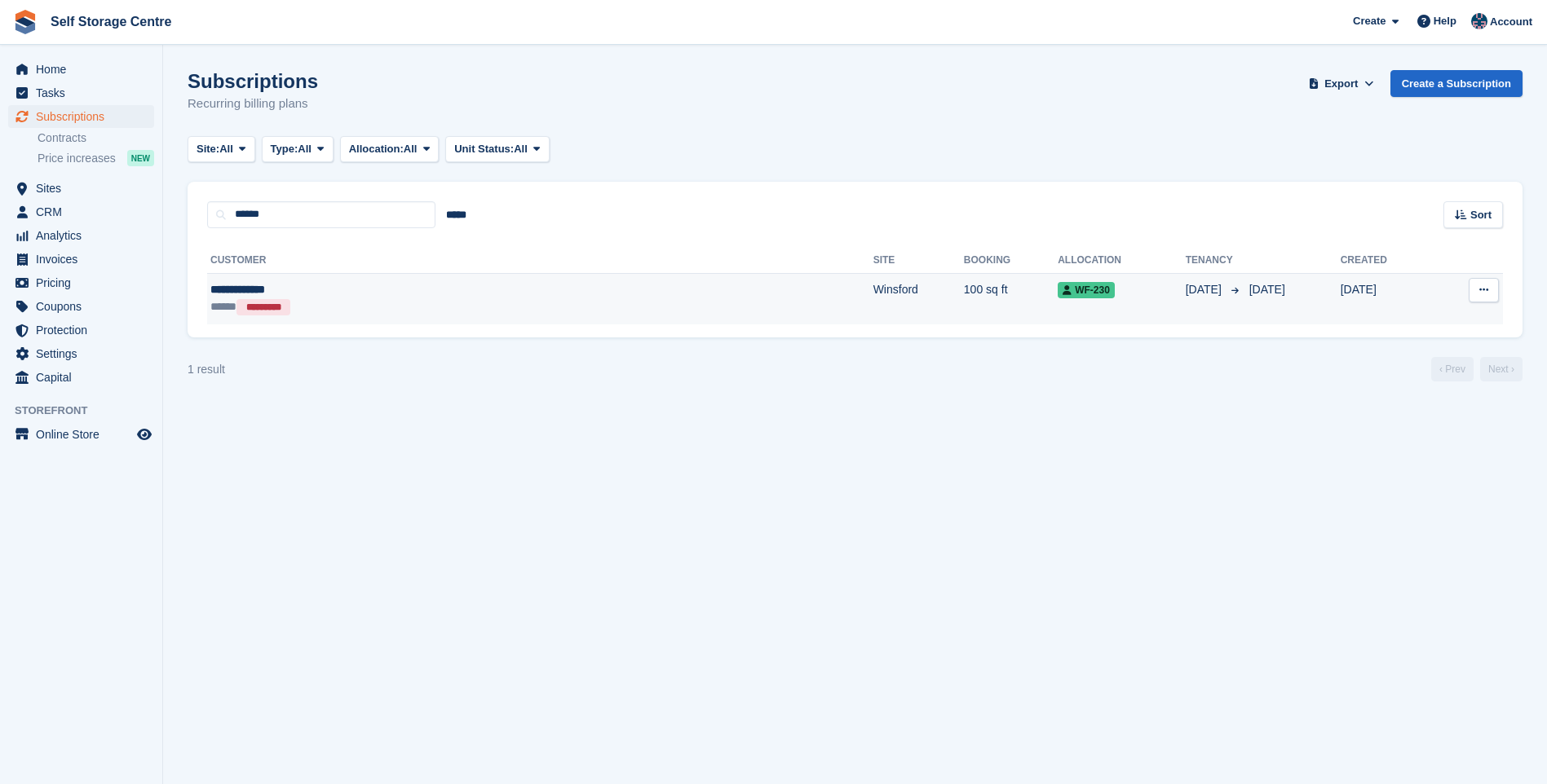
click at [221, 291] on div "**********" at bounding box center [374, 289] width 328 height 17
